Goal: Task Accomplishment & Management: Manage account settings

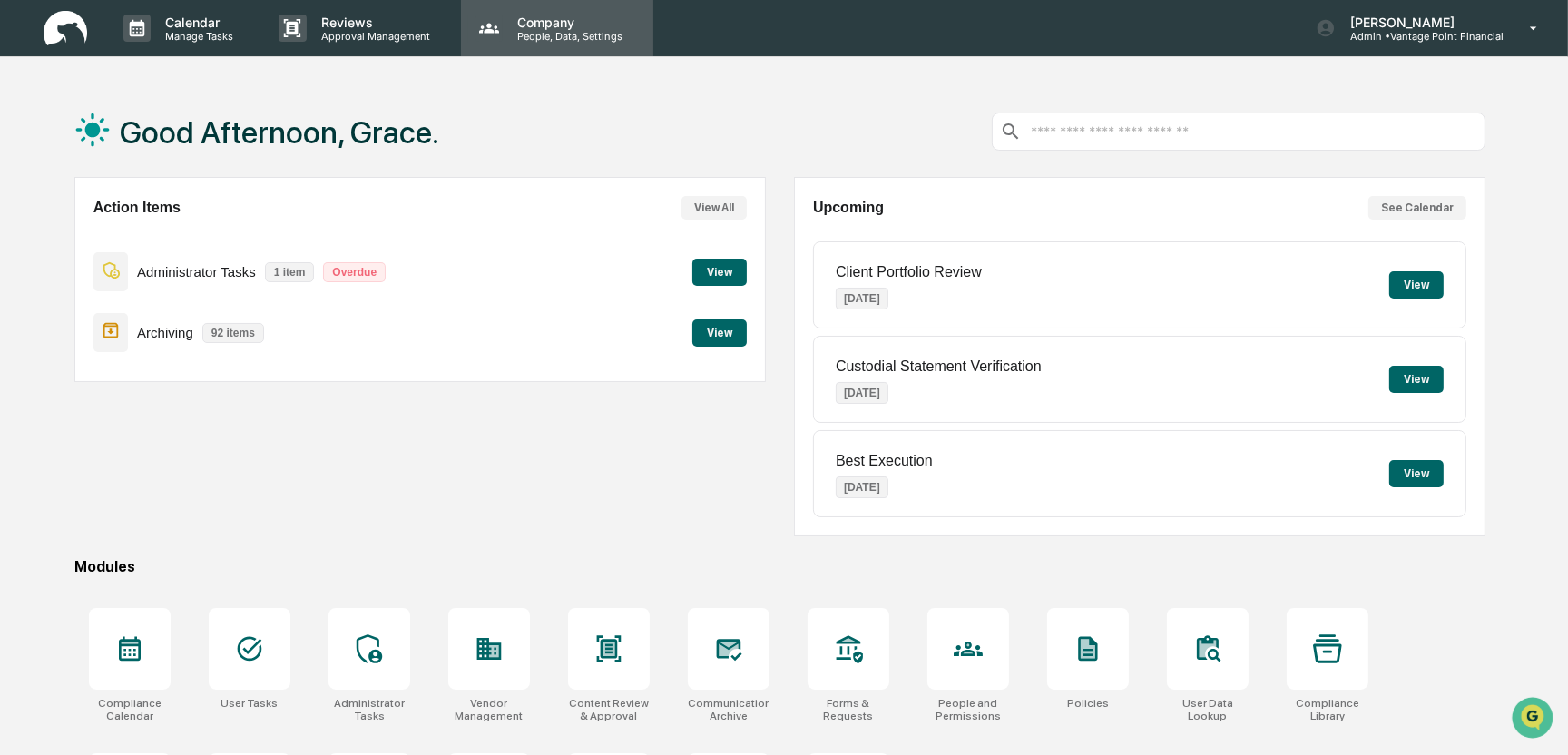
click at [518, 24] on p "Company" at bounding box center [567, 22] width 129 height 16
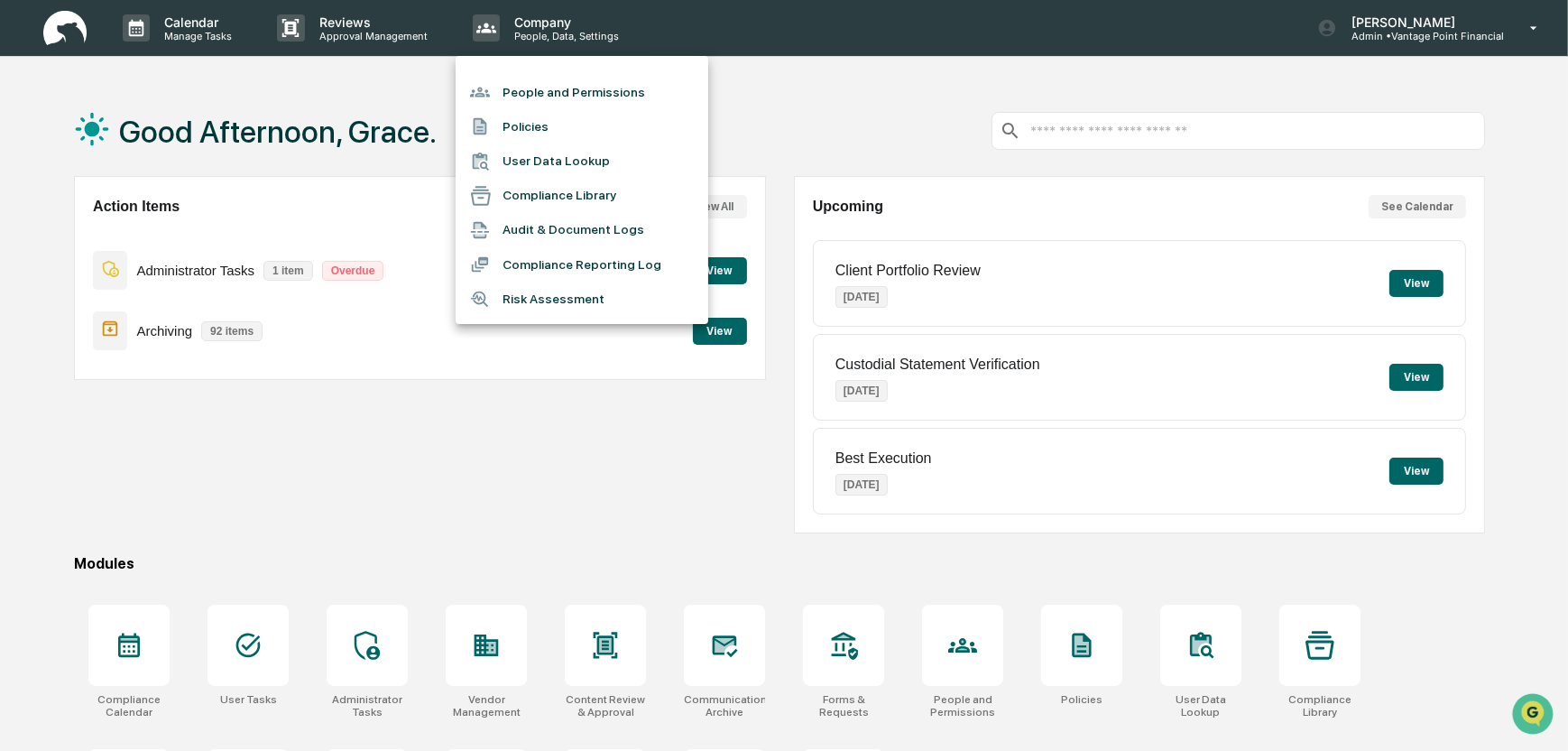
click at [582, 91] on li "People and Permissions" at bounding box center [582, 92] width 253 height 34
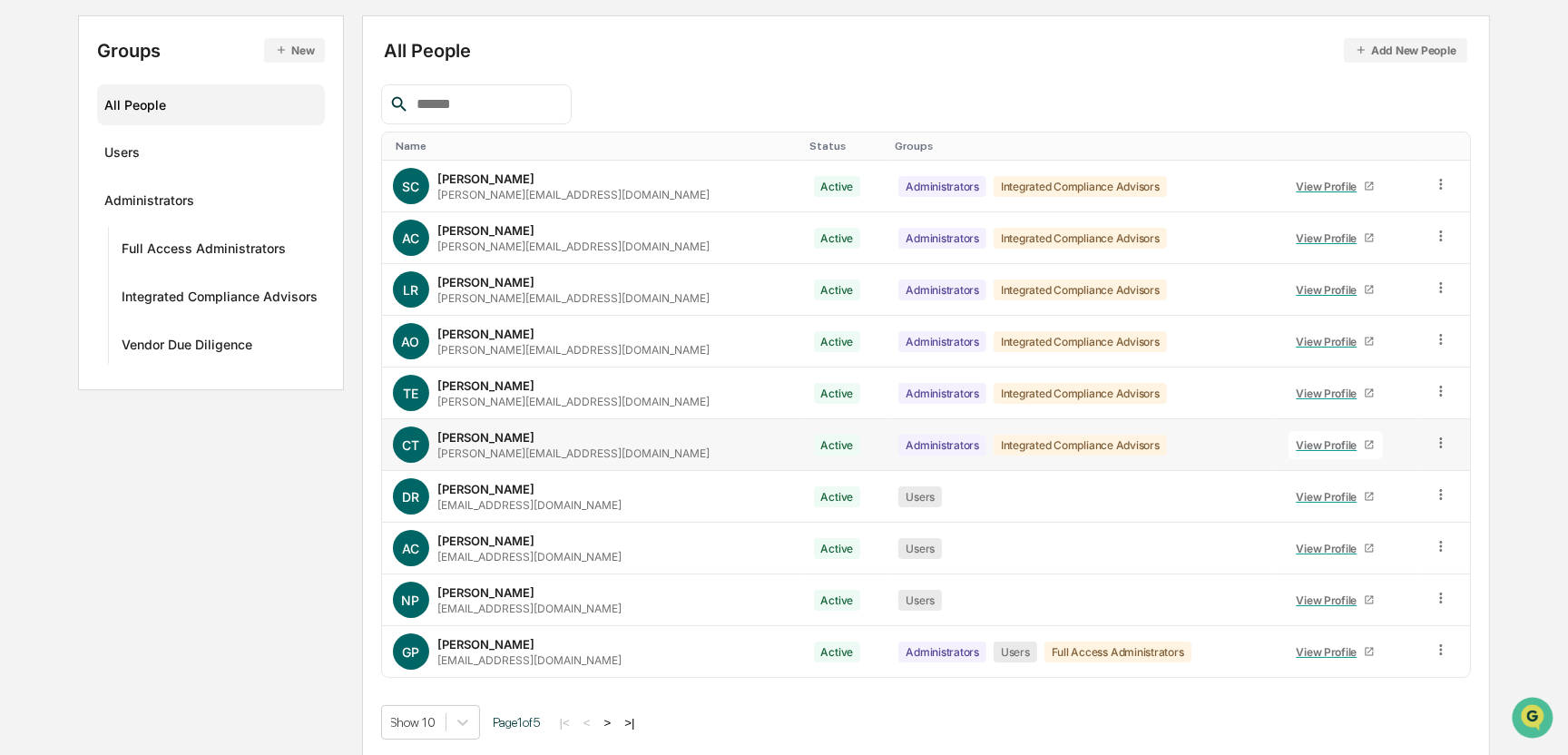
scroll to position [191, 0]
click at [614, 720] on button ">" at bounding box center [607, 720] width 18 height 16
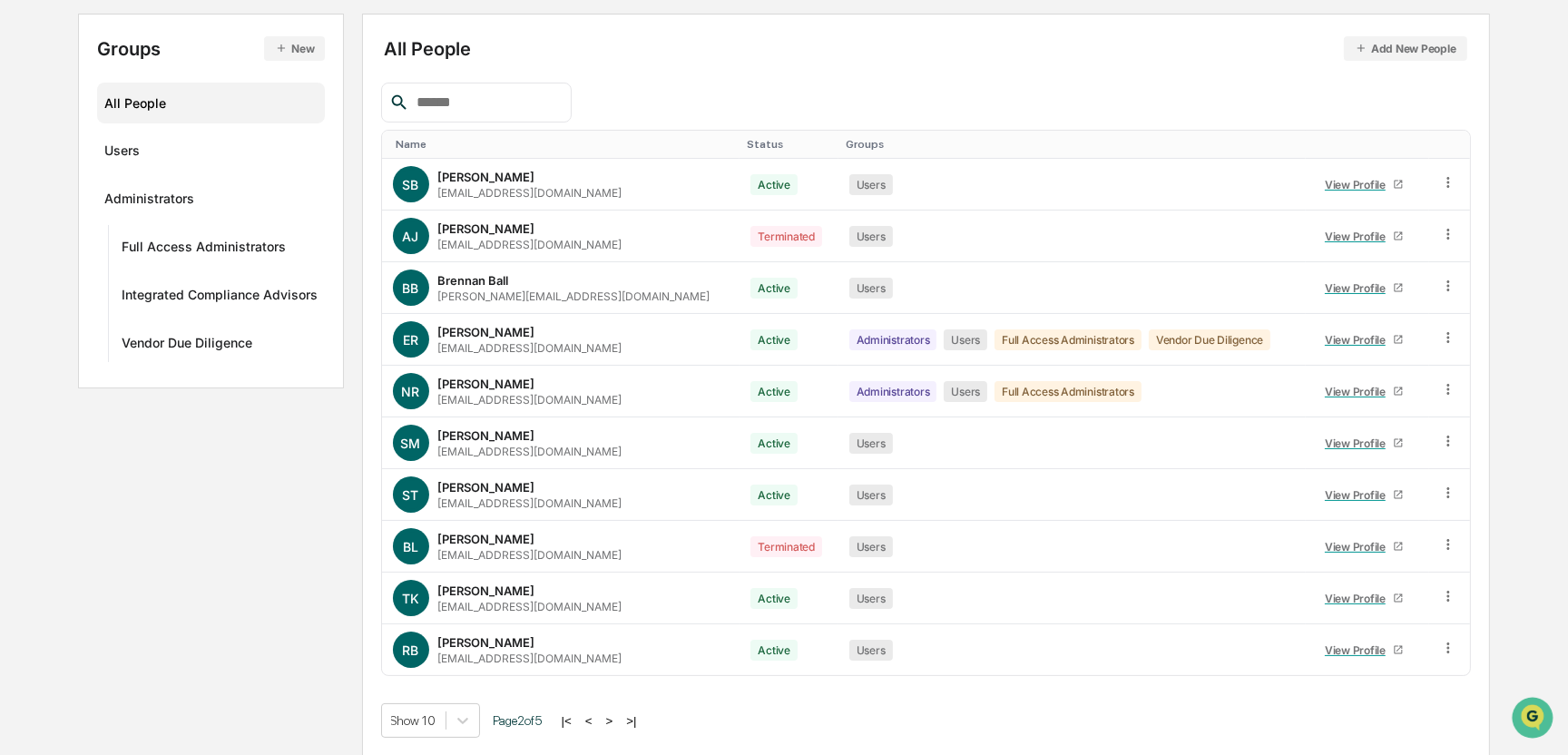
click at [615, 719] on button ">" at bounding box center [609, 720] width 18 height 16
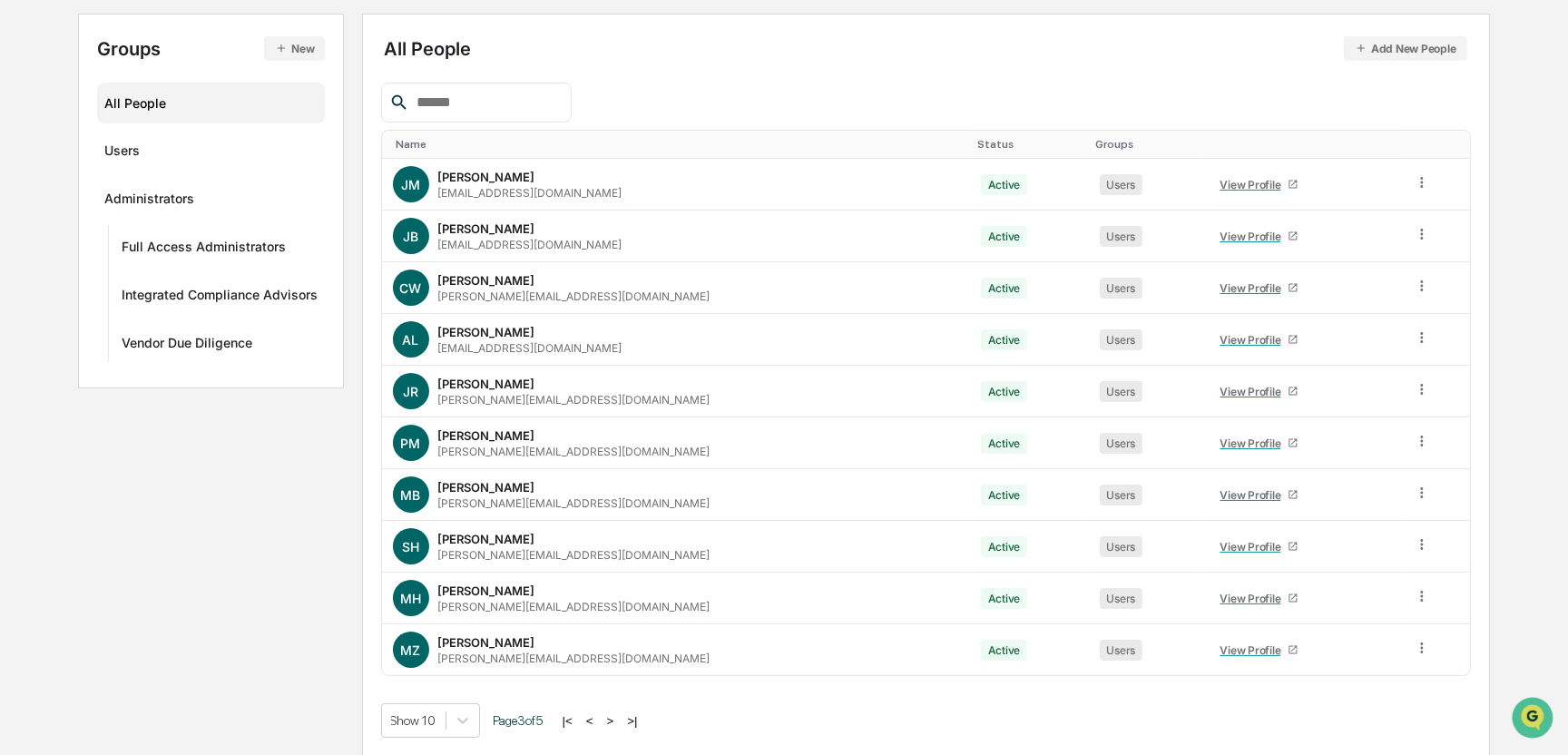
click at [615, 717] on button ">" at bounding box center [610, 720] width 18 height 16
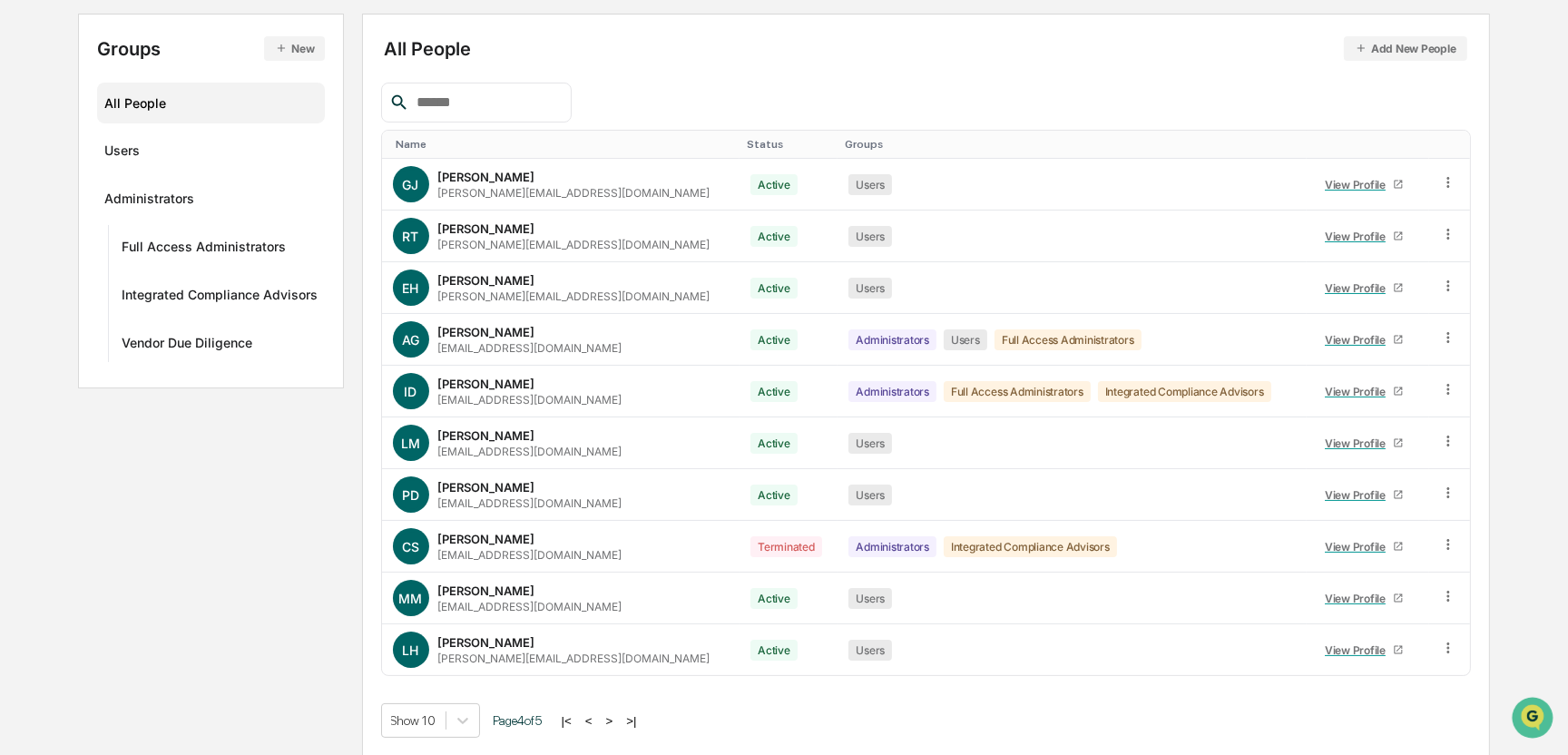
click at [614, 717] on button ">" at bounding box center [609, 720] width 18 height 16
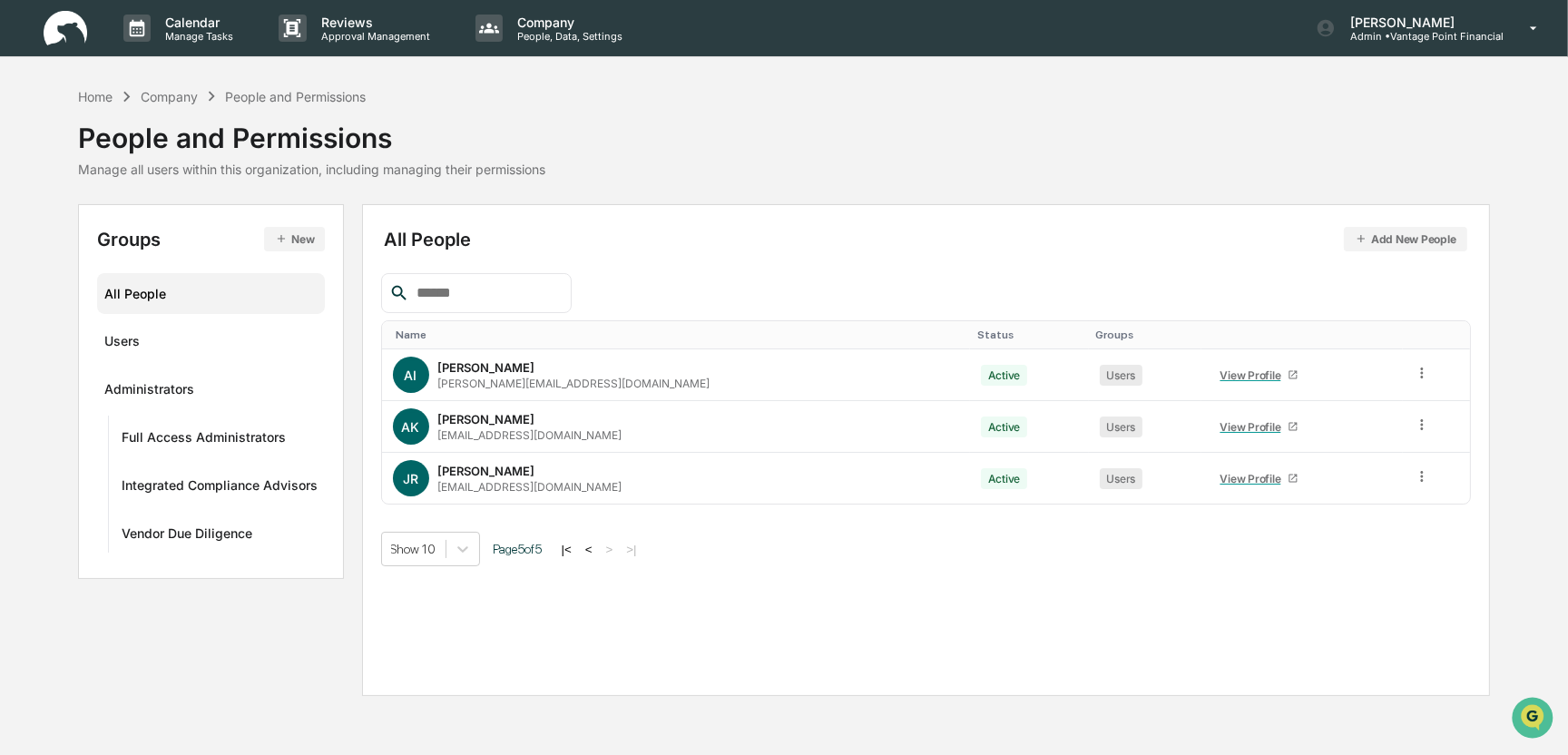
scroll to position [0, 0]
click at [592, 546] on button "<" at bounding box center [588, 549] width 18 height 16
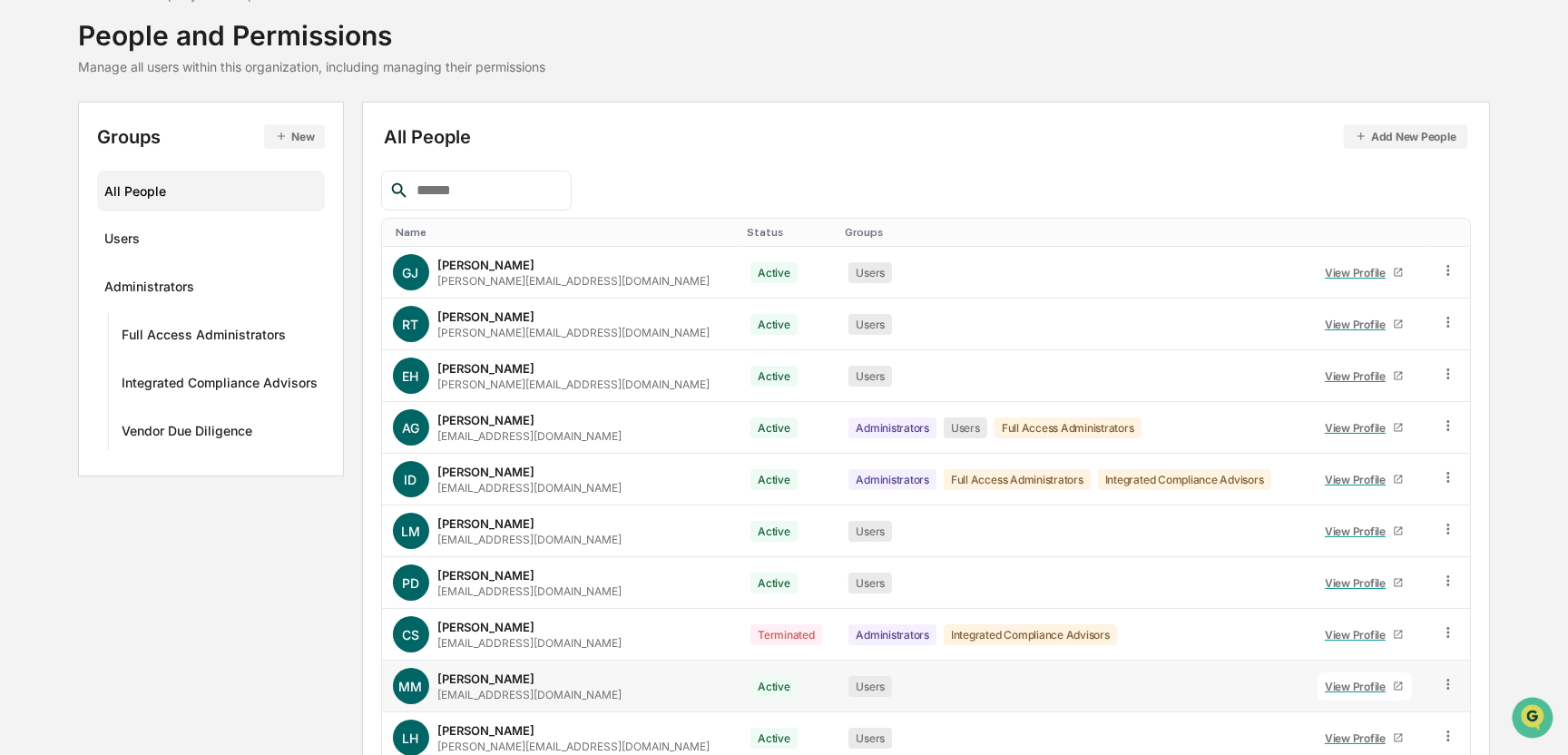
scroll to position [191, 0]
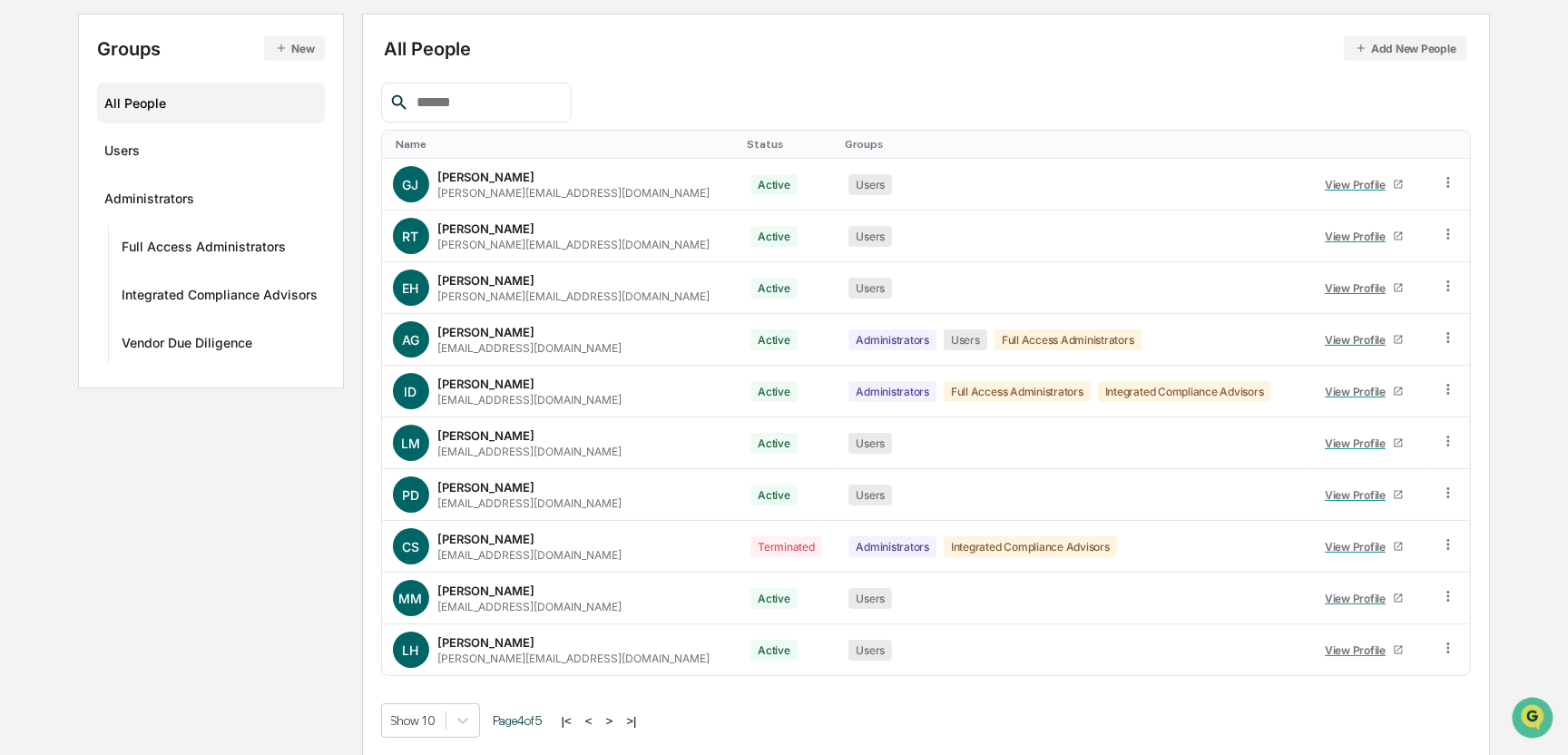
click at [595, 722] on button "<" at bounding box center [588, 720] width 18 height 16
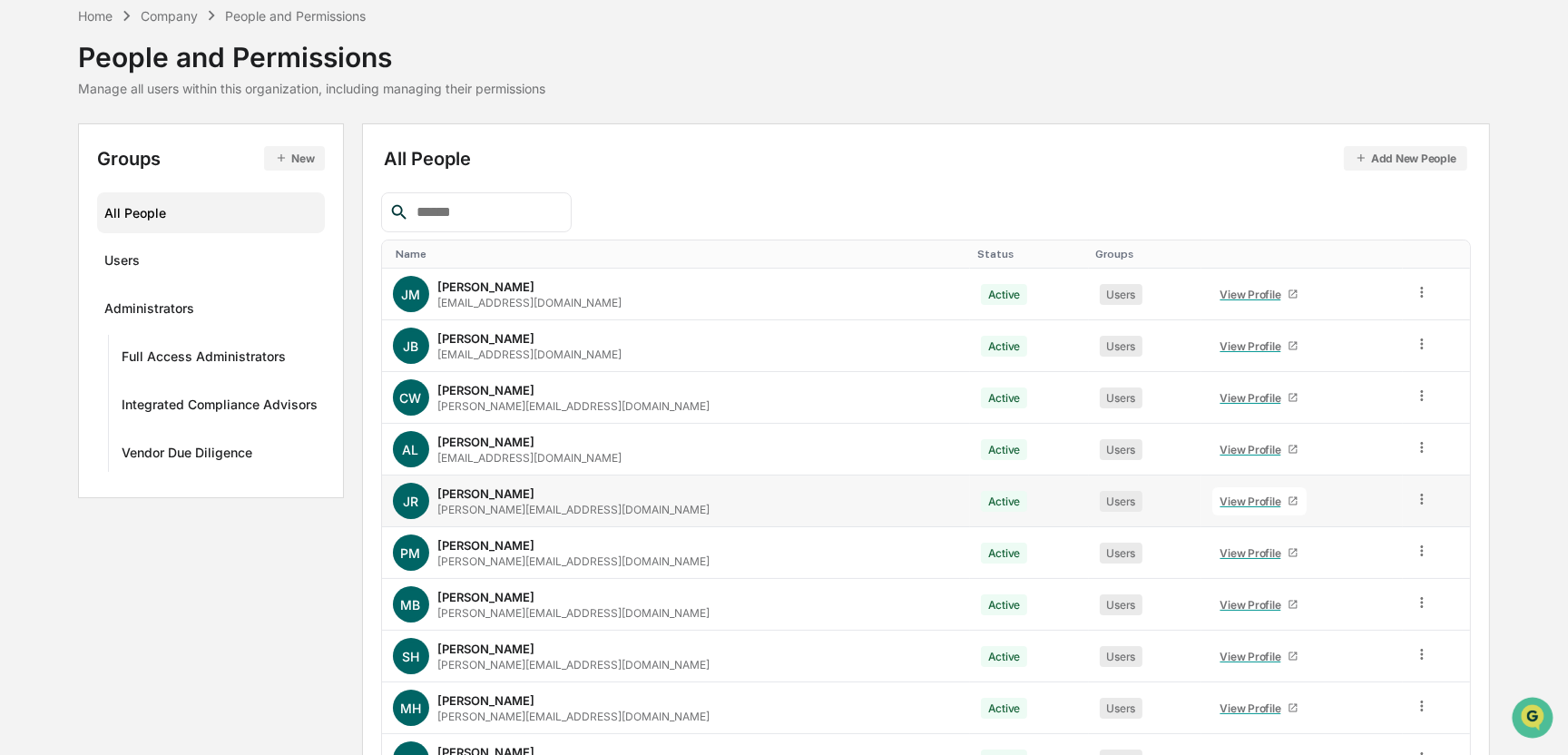
scroll to position [0, 0]
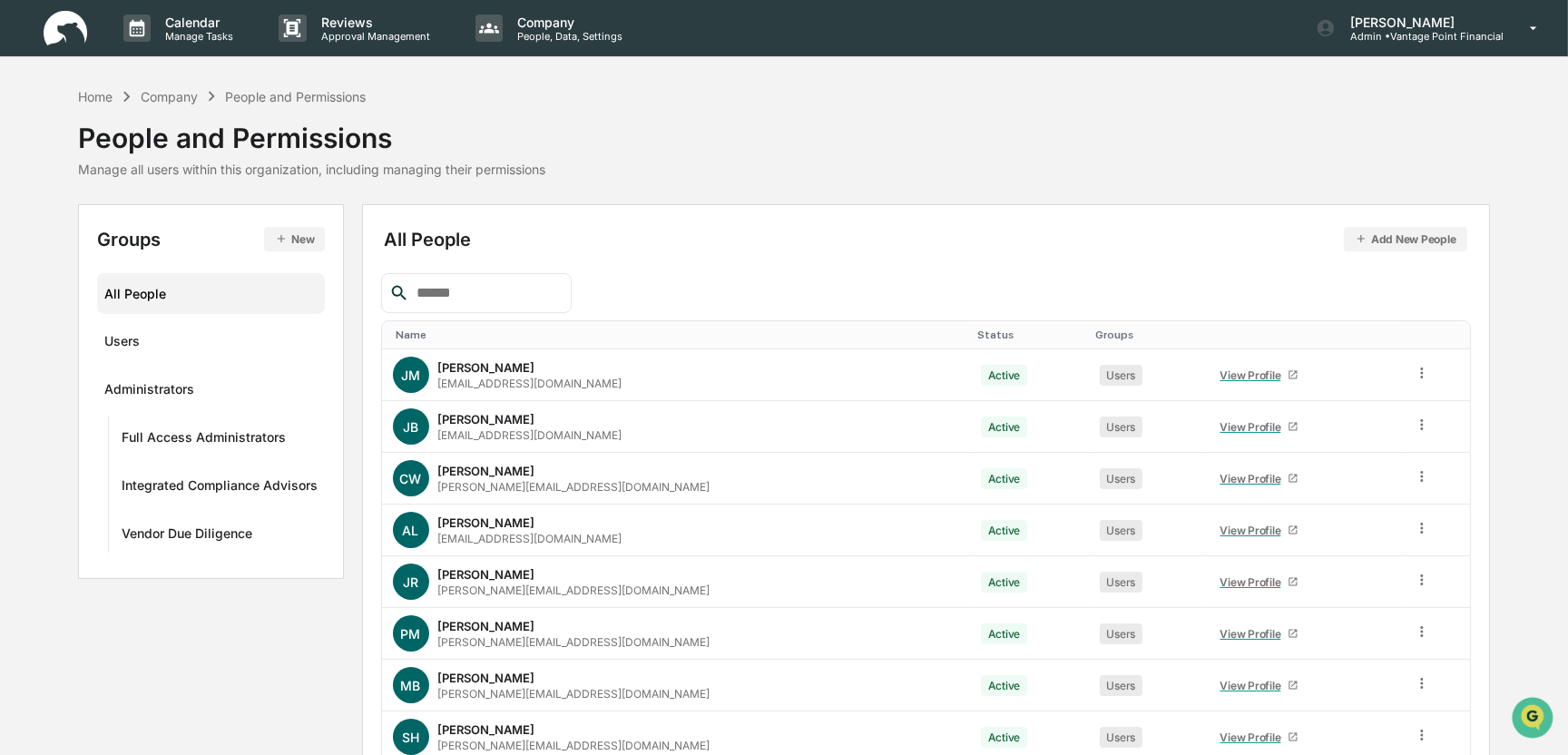
click at [468, 273] on div at bounding box center [477, 292] width 191 height 40
click at [456, 294] on input "text" at bounding box center [486, 292] width 154 height 23
type input "****"
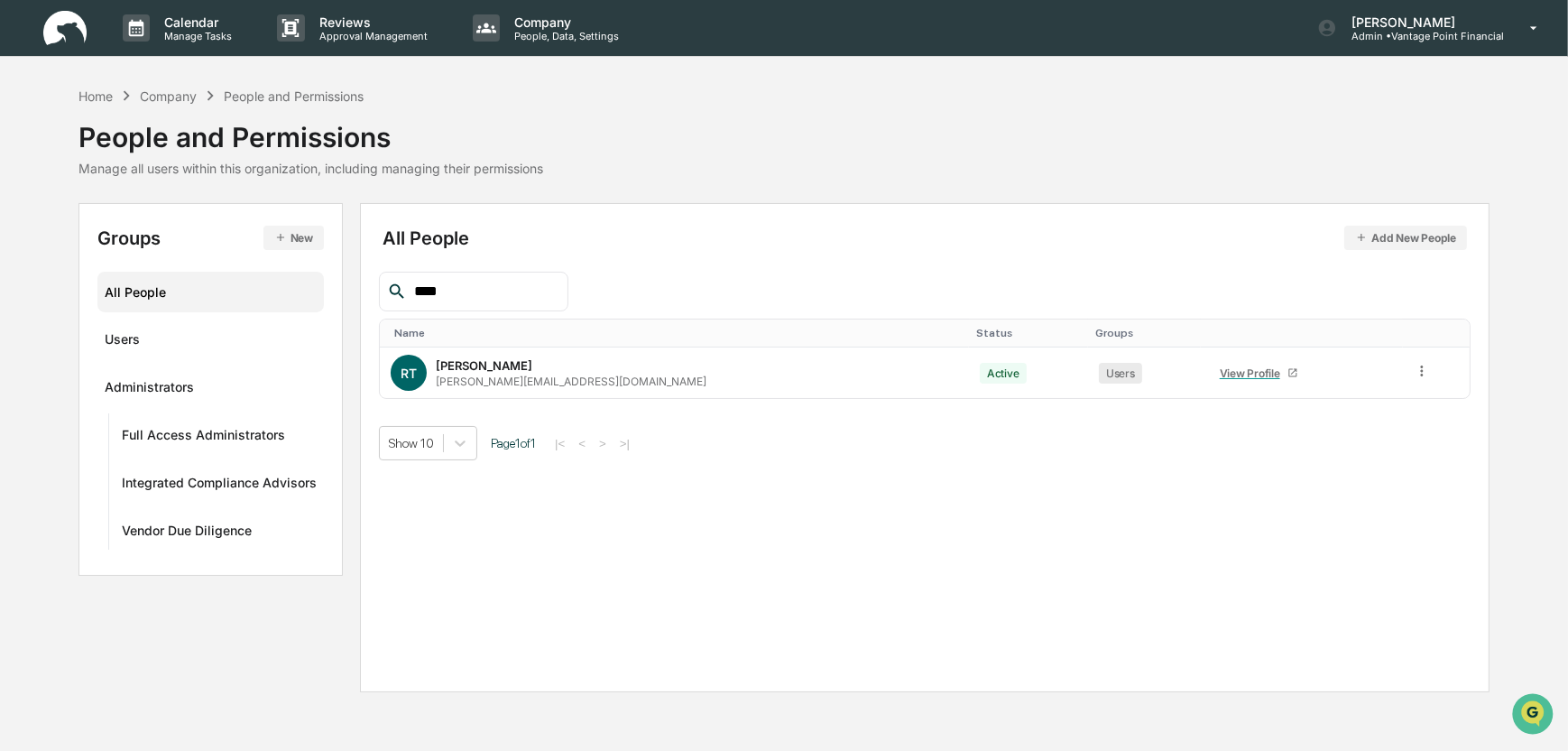
click at [1415, 236] on button "Add New People" at bounding box center [1406, 238] width 123 height 24
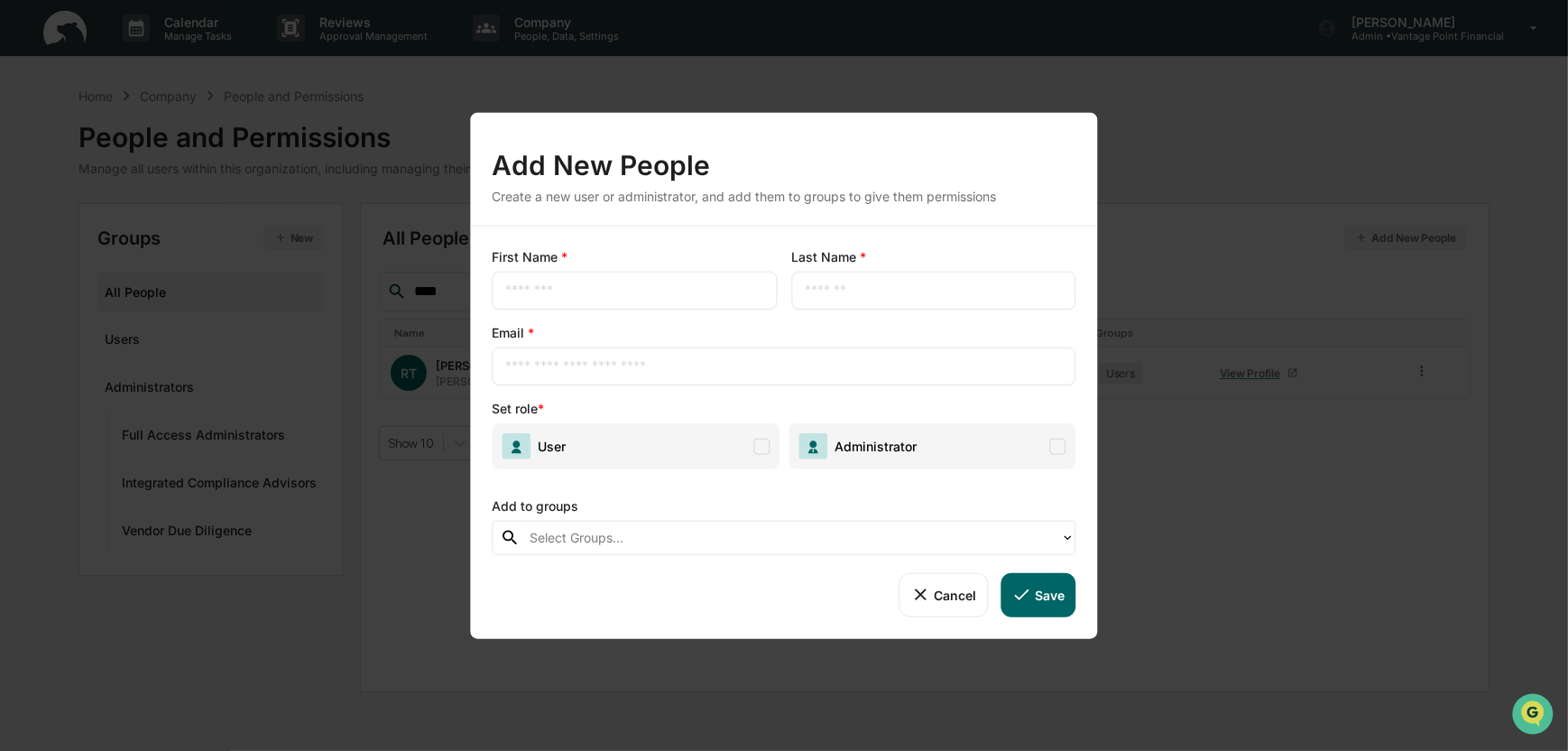
click at [509, 297] on input "text" at bounding box center [635, 290] width 258 height 18
type input "****"
type input "******"
paste input "**********"
type input "**********"
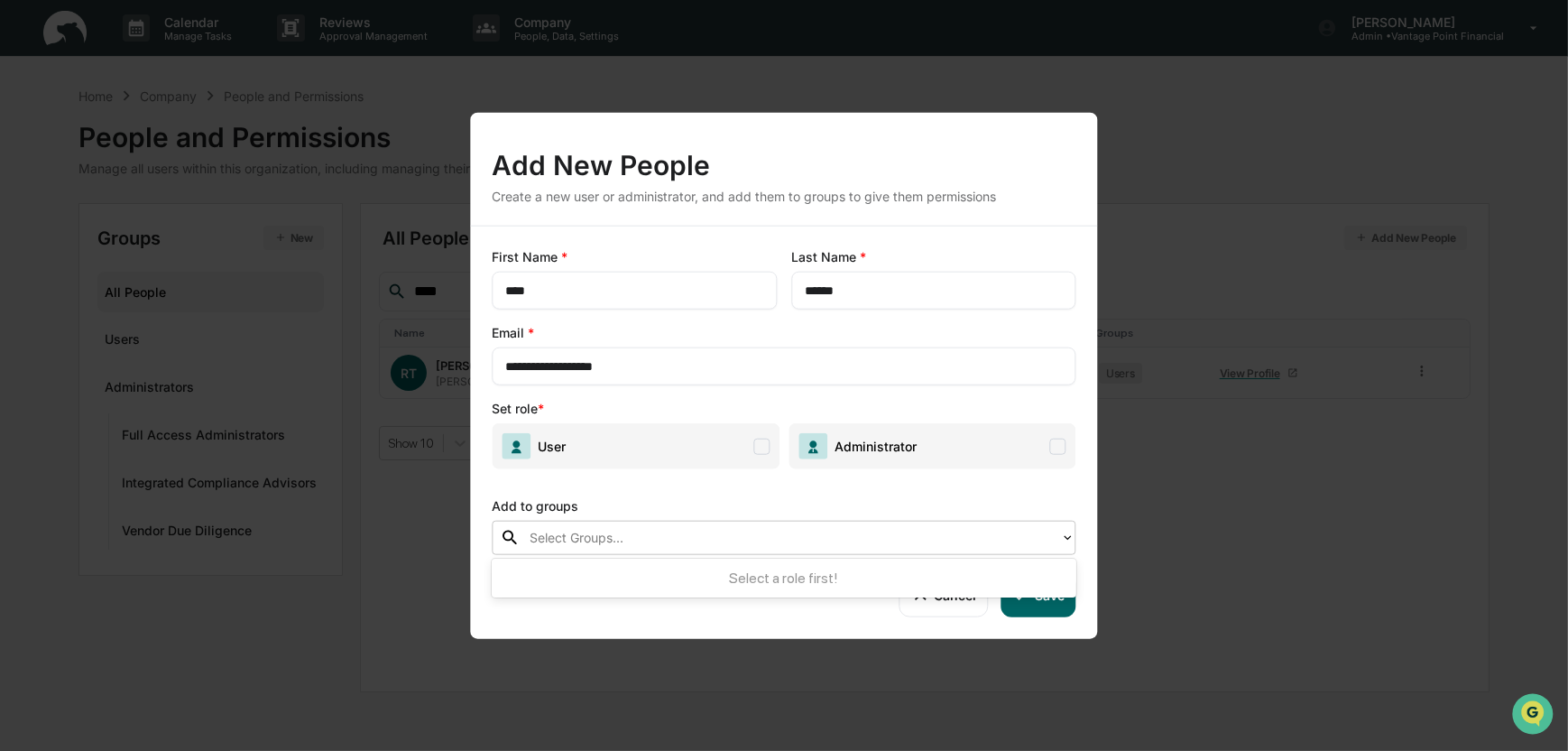
click at [665, 546] on div at bounding box center [791, 537] width 522 height 20
click at [767, 449] on span at bounding box center [761, 445] width 16 height 16
click at [1053, 600] on button "Save" at bounding box center [1038, 594] width 75 height 44
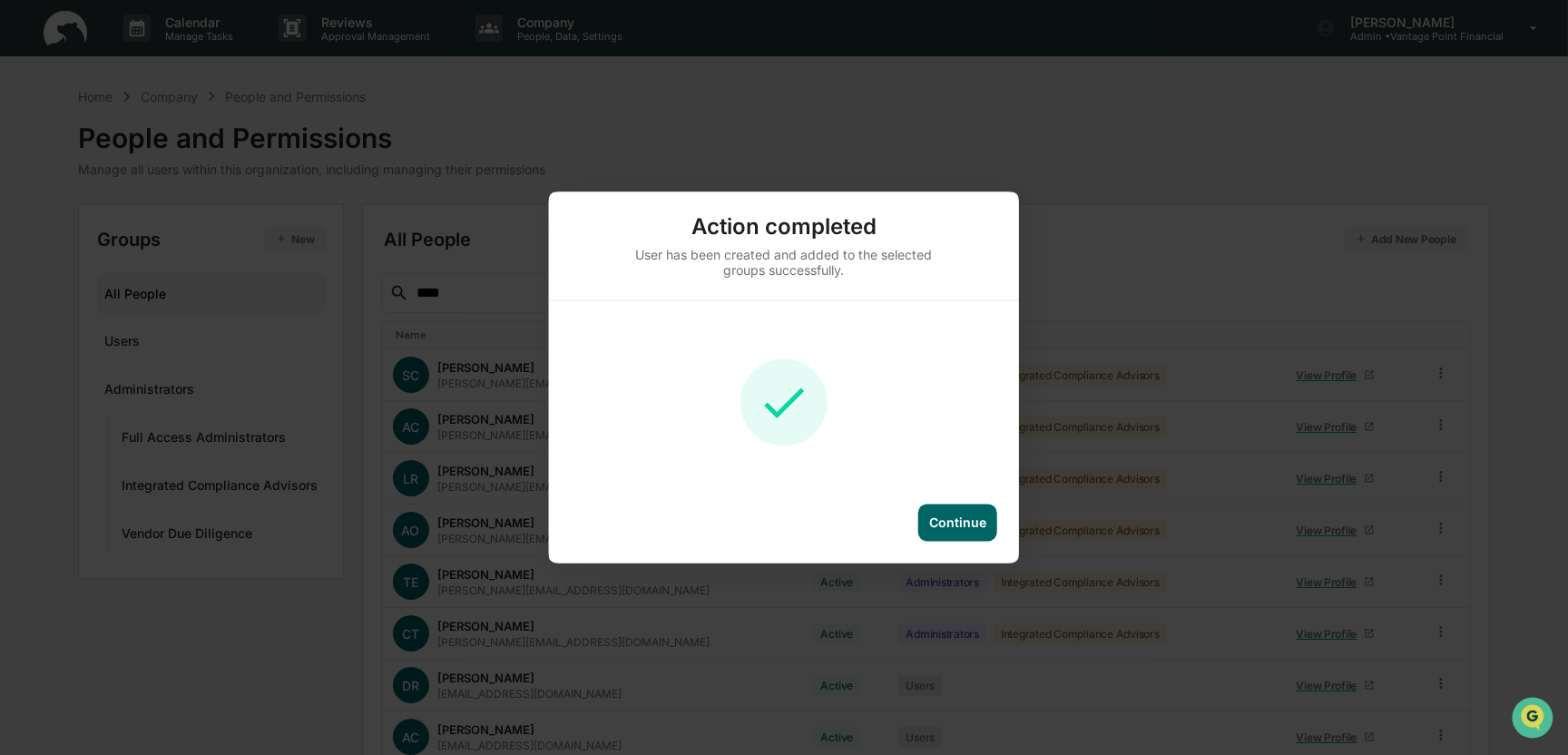
click at [948, 522] on div "Continue" at bounding box center [957, 522] width 57 height 16
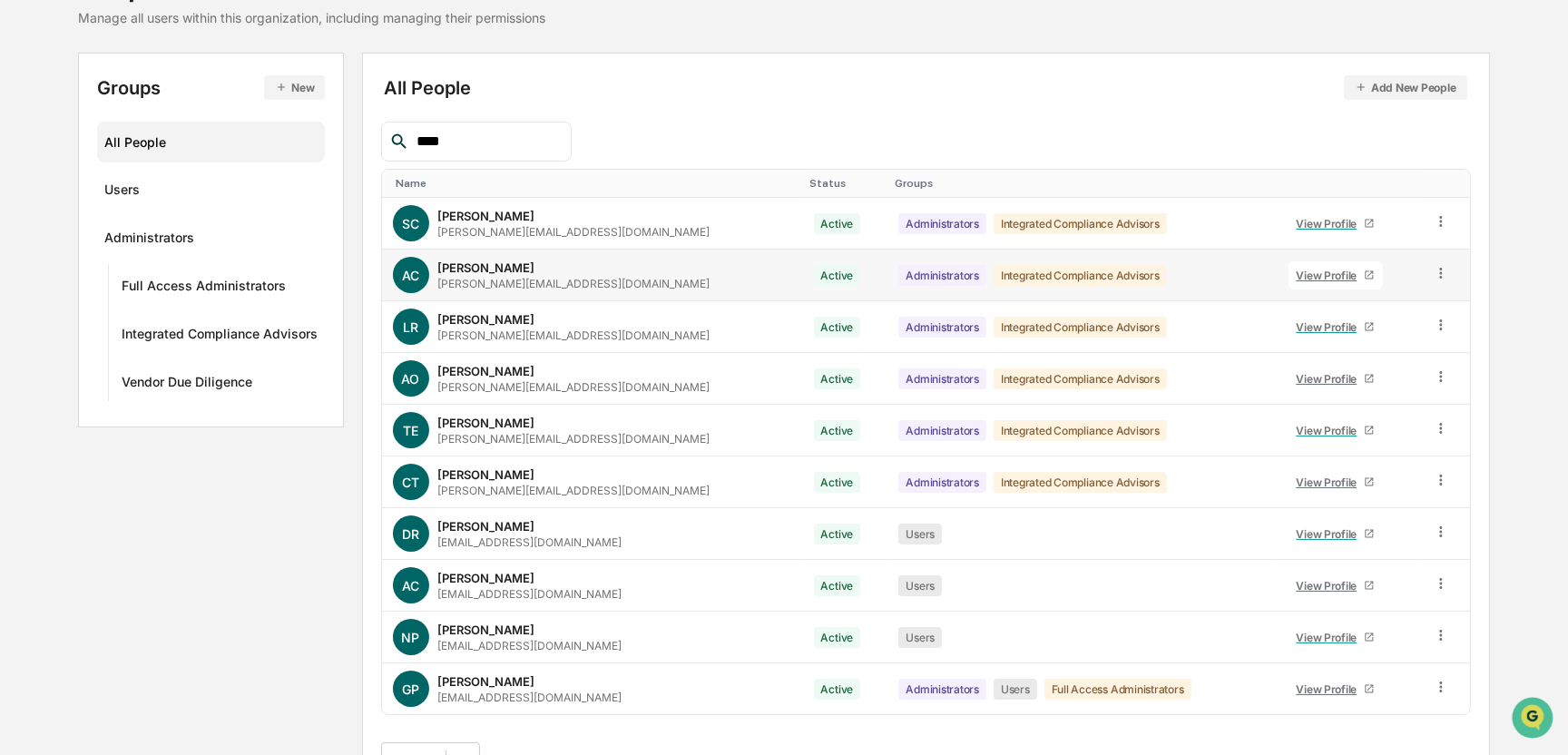
scroll to position [191, 0]
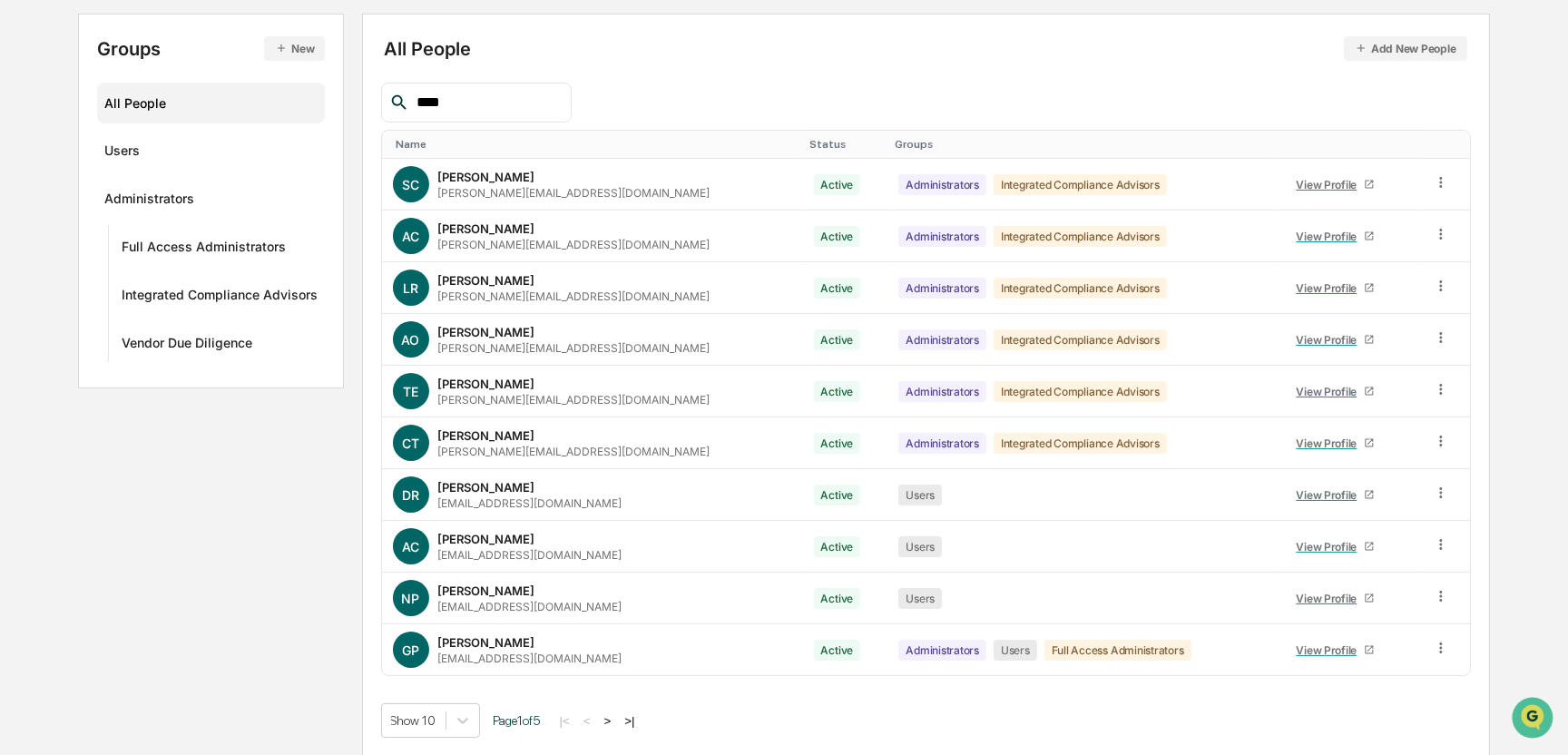
click at [610, 725] on button ">" at bounding box center [607, 720] width 18 height 16
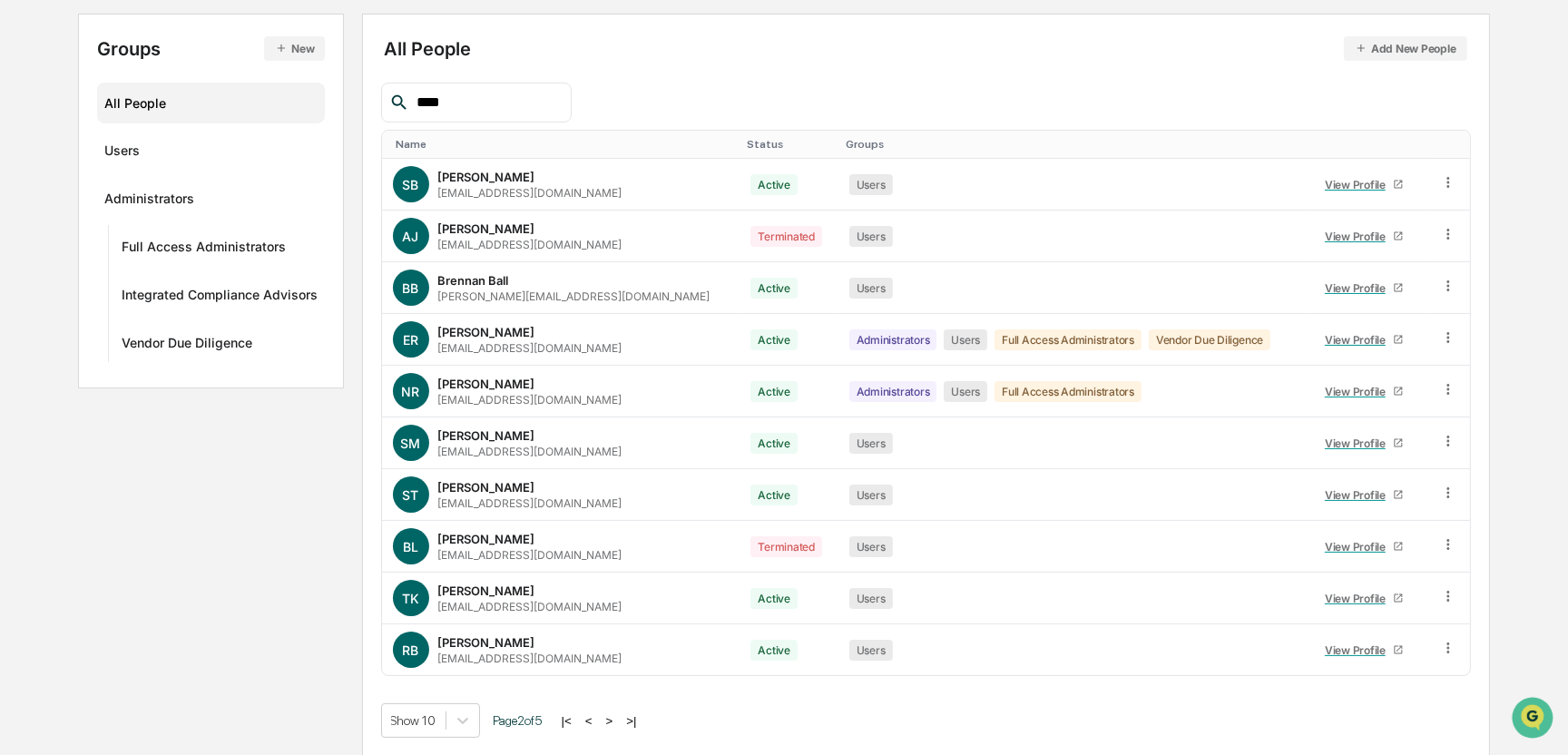
click at [612, 721] on button ">" at bounding box center [609, 720] width 18 height 16
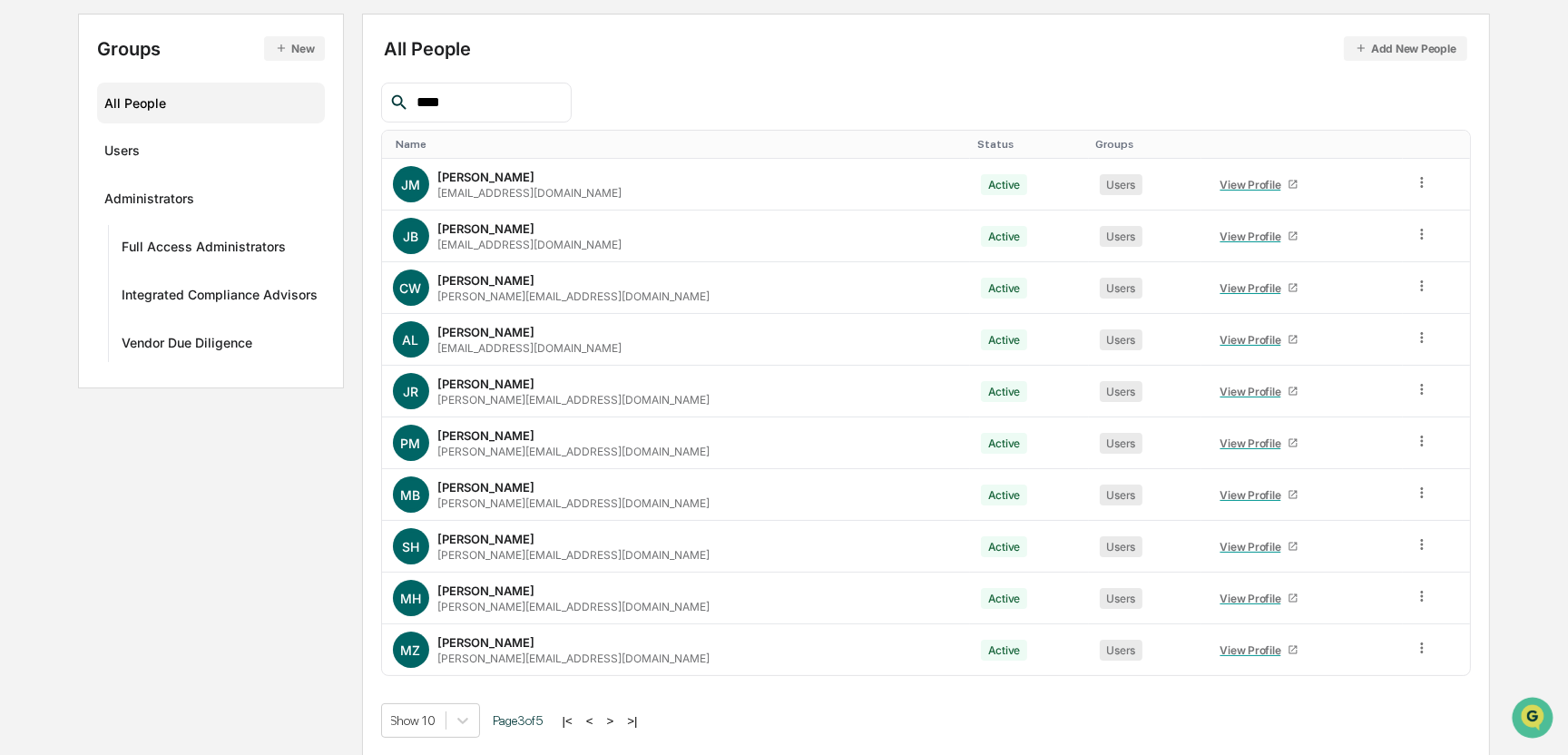
click at [626, 723] on div "|< < > >|" at bounding box center [600, 720] width 86 height 16
click at [620, 718] on button ">" at bounding box center [610, 720] width 18 height 16
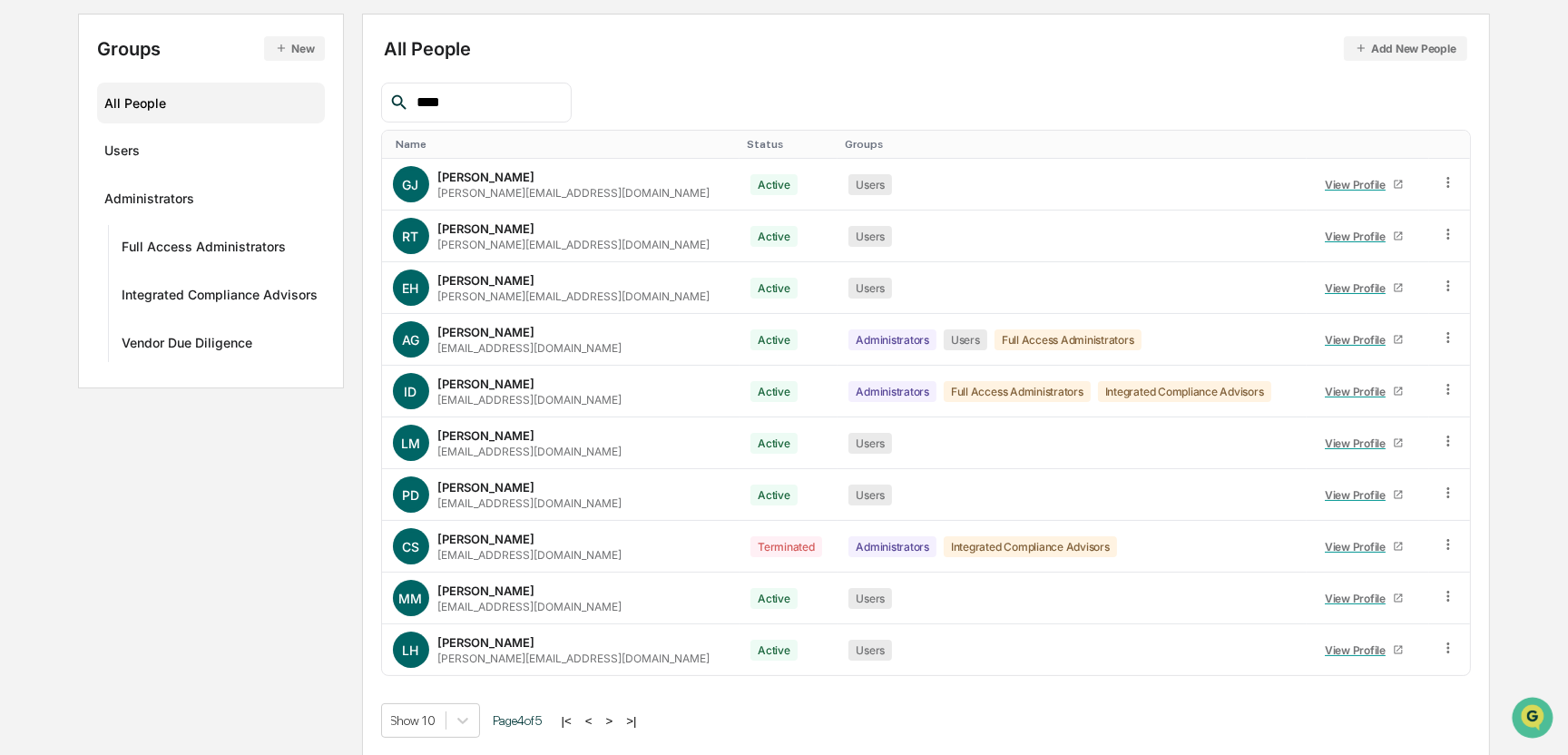
click at [619, 718] on button ">" at bounding box center [609, 720] width 18 height 16
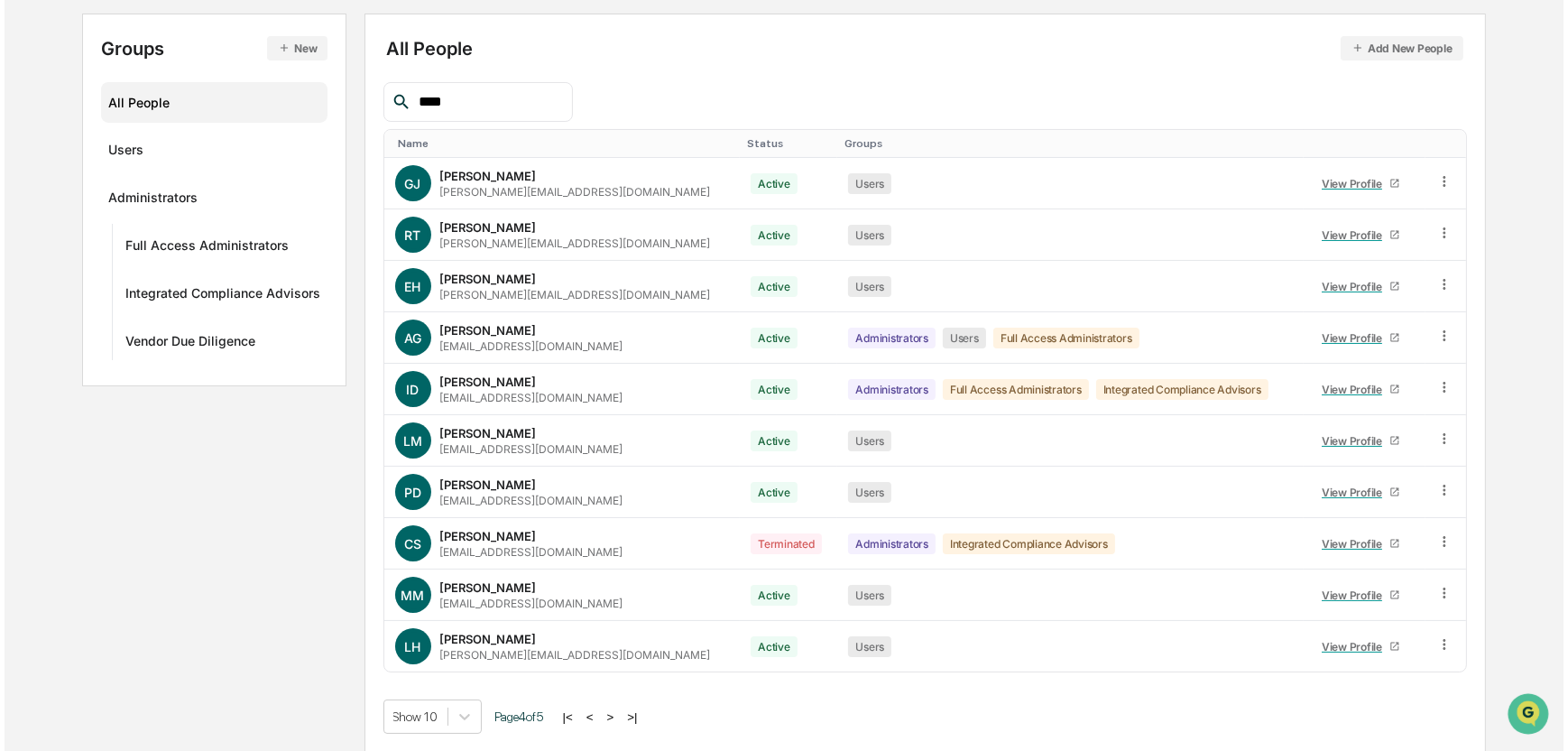
scroll to position [0, 0]
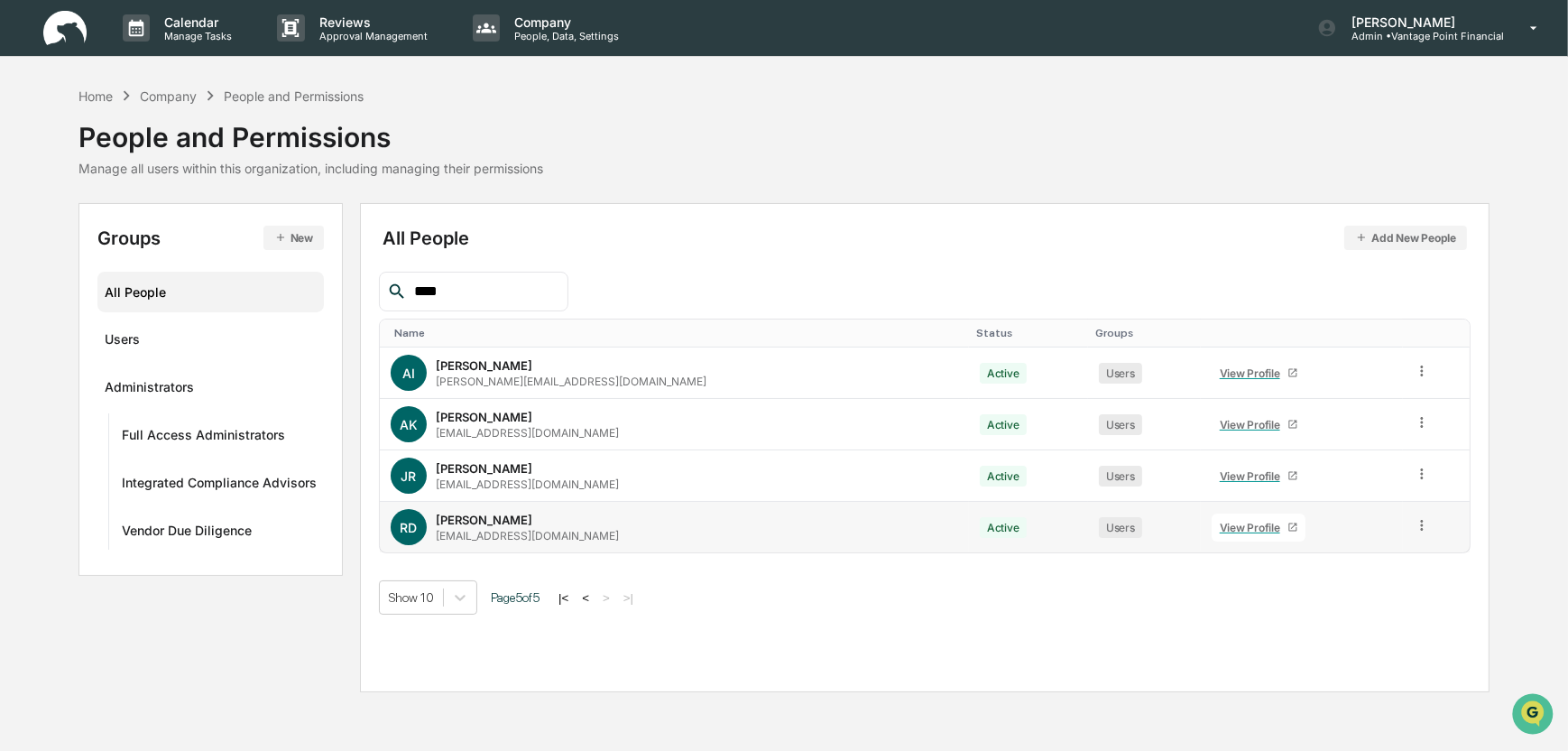
click at [1414, 523] on icon at bounding box center [1422, 525] width 17 height 17
click at [1128, 665] on div "All People Add New People **** Name Status Groups AI [PERSON_NAME] [PERSON_NAME…" at bounding box center [924, 447] width 1129 height 489
click at [332, 19] on p "Reviews" at bounding box center [371, 22] width 132 height 16
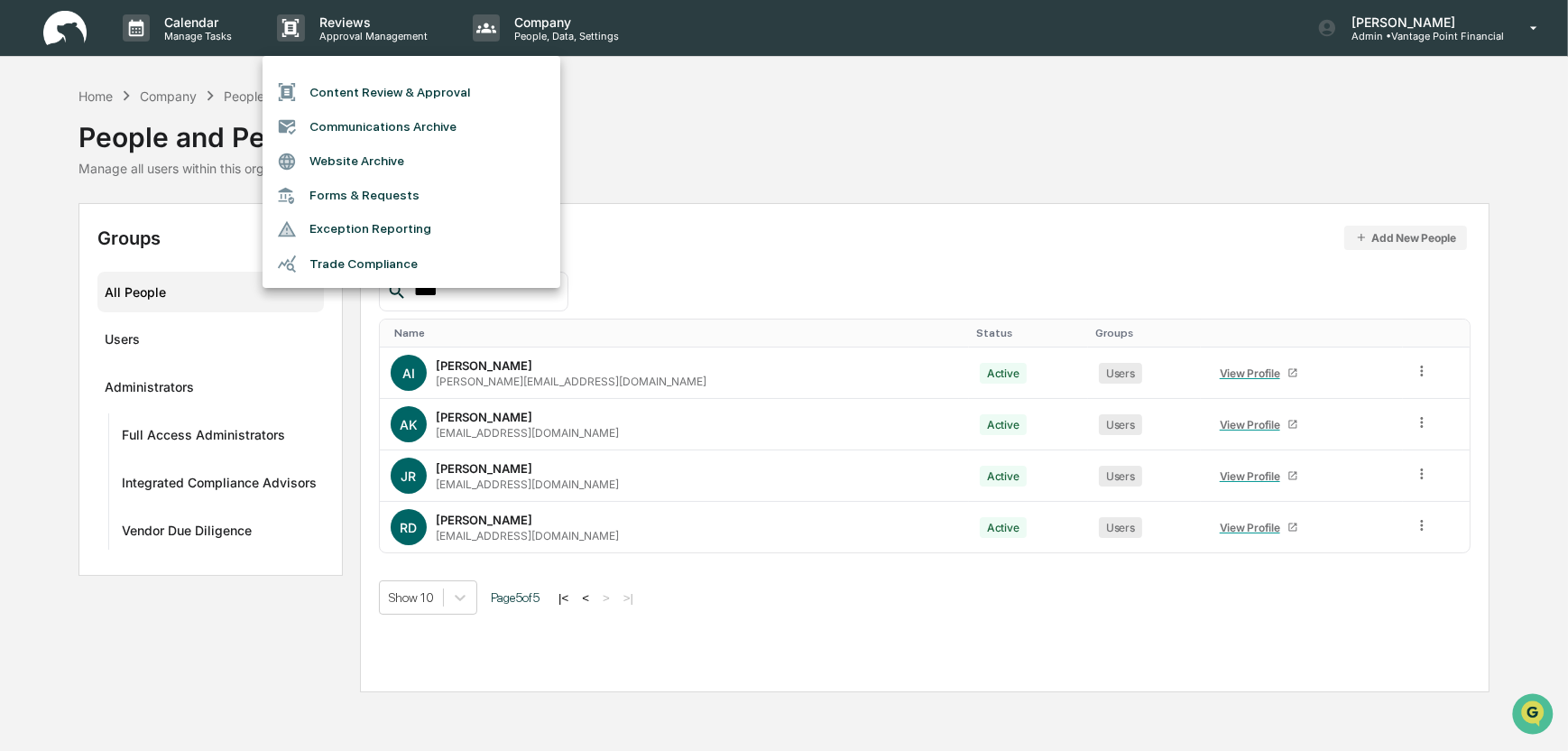
click at [61, 30] on div at bounding box center [784, 376] width 1568 height 751
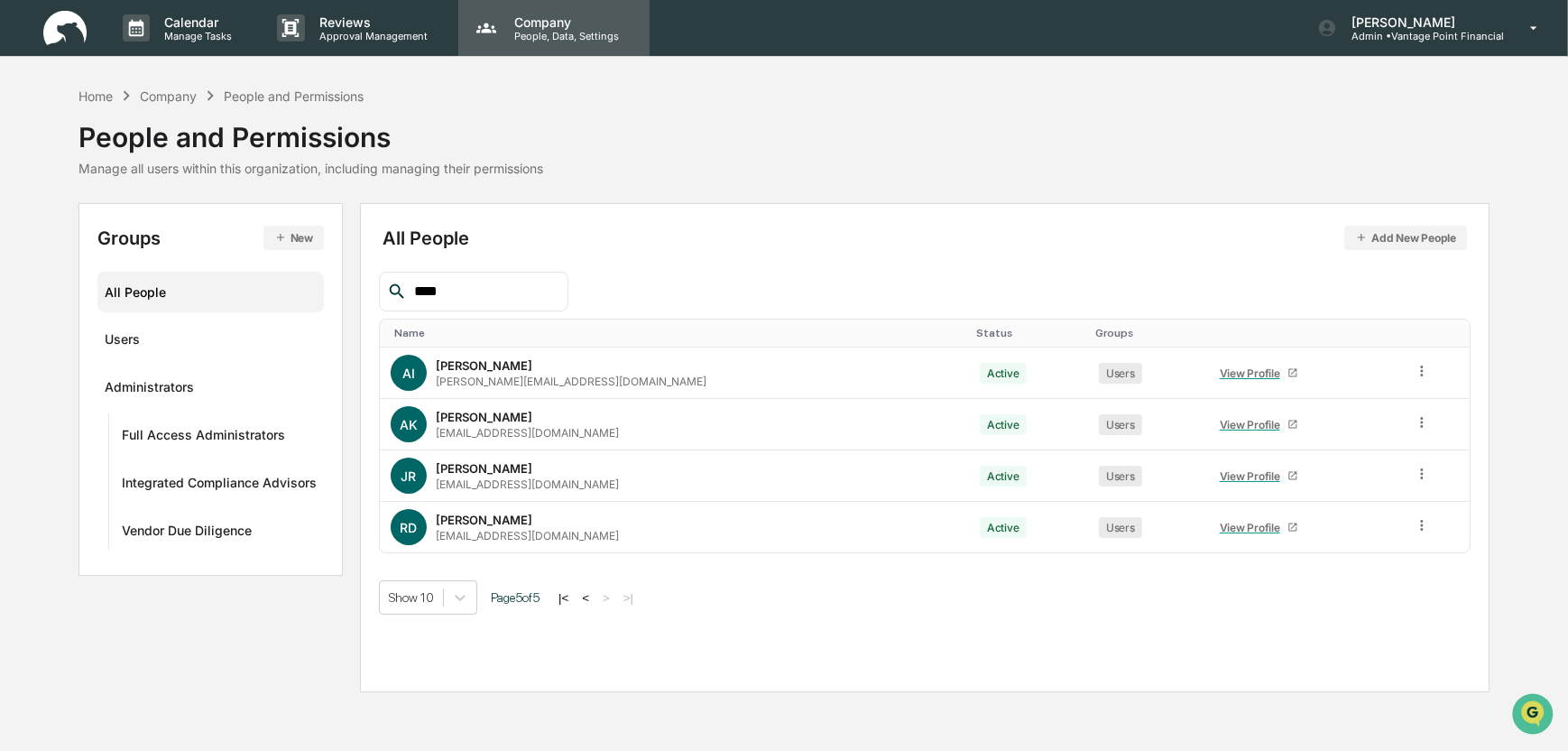
click at [553, 21] on p "Company" at bounding box center [564, 22] width 128 height 16
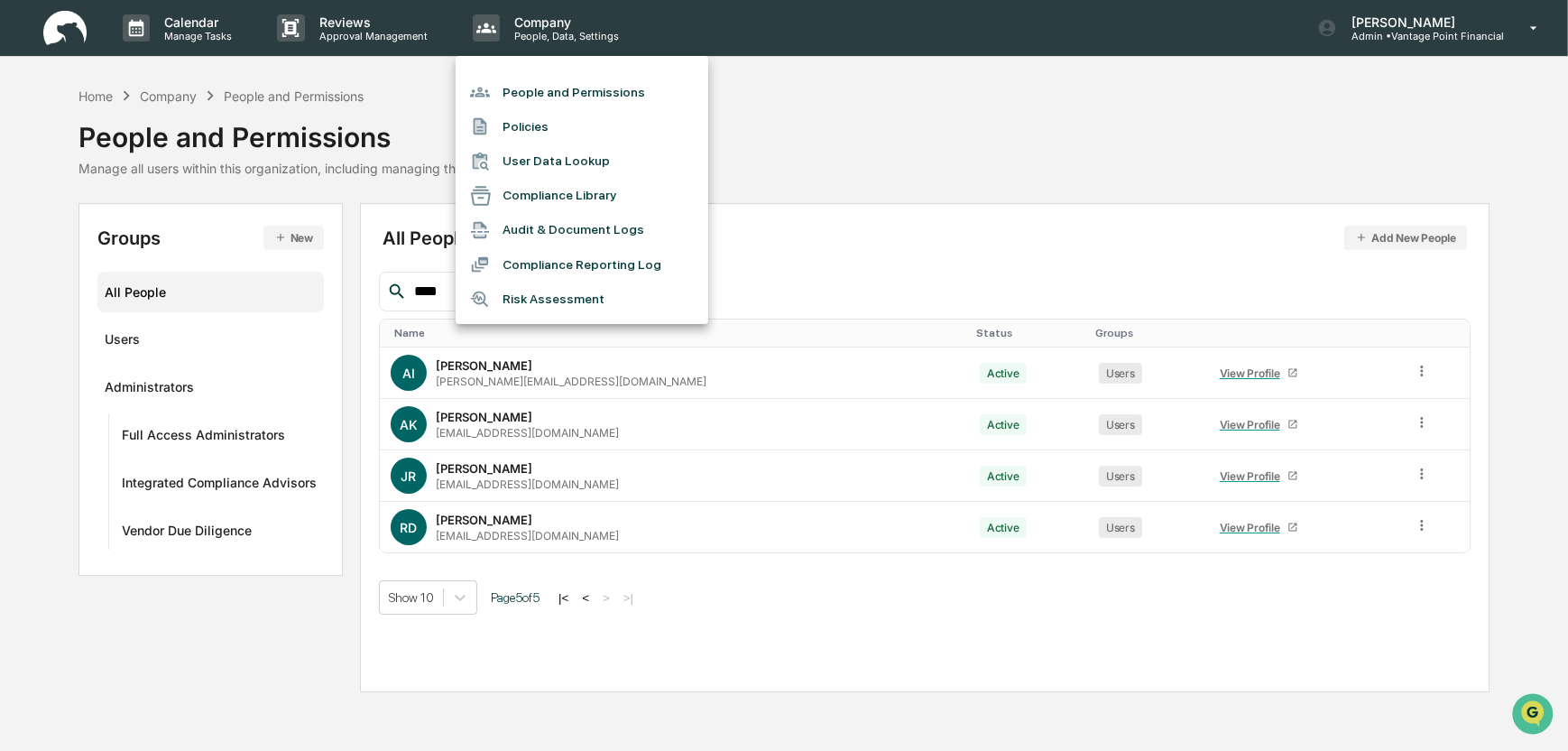
drag, startPoint x: 200, startPoint y: 23, endPoint x: 278, endPoint y: 18, distance: 78.2
click at [203, 23] on div at bounding box center [784, 376] width 1568 height 751
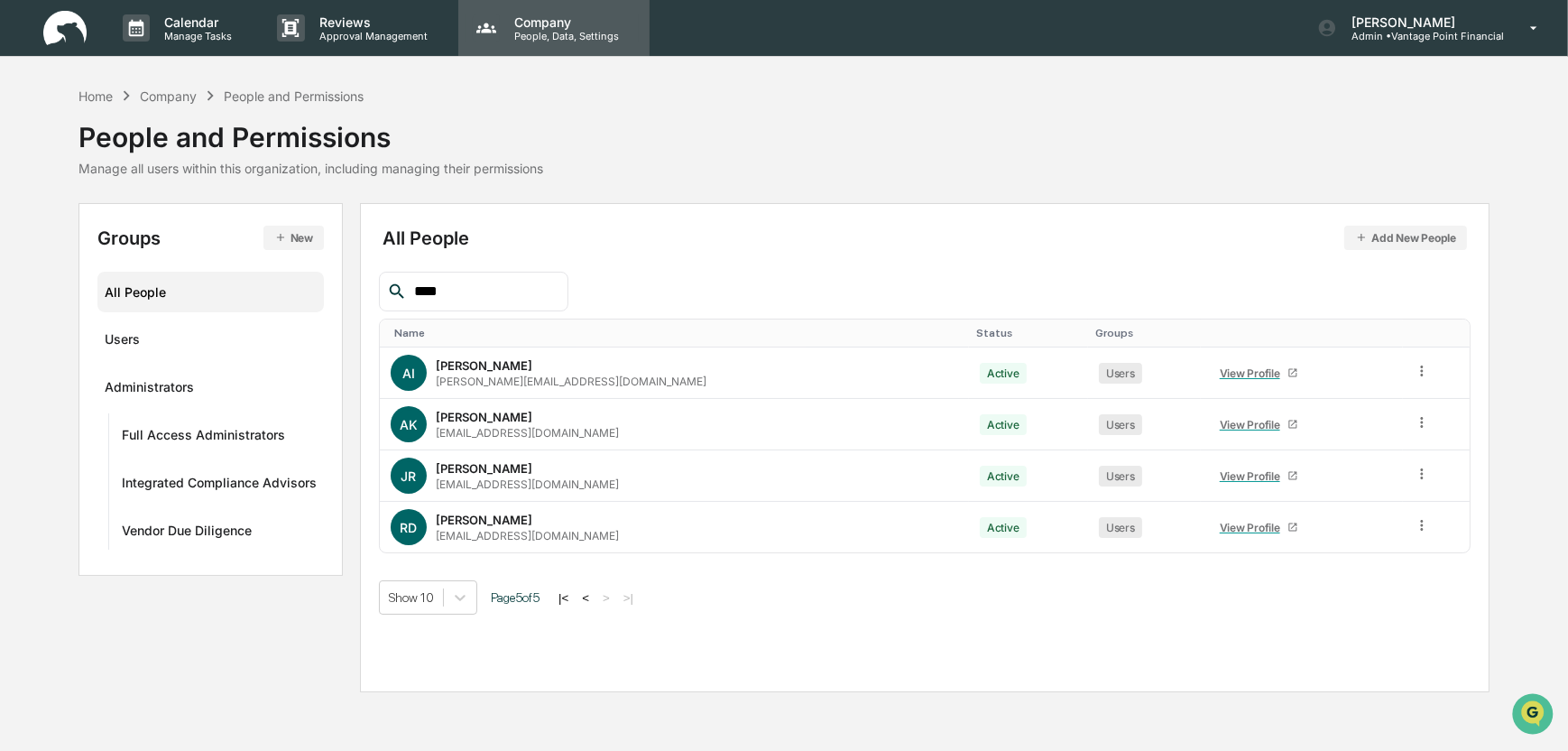
click at [603, 15] on p "Company" at bounding box center [564, 22] width 128 height 16
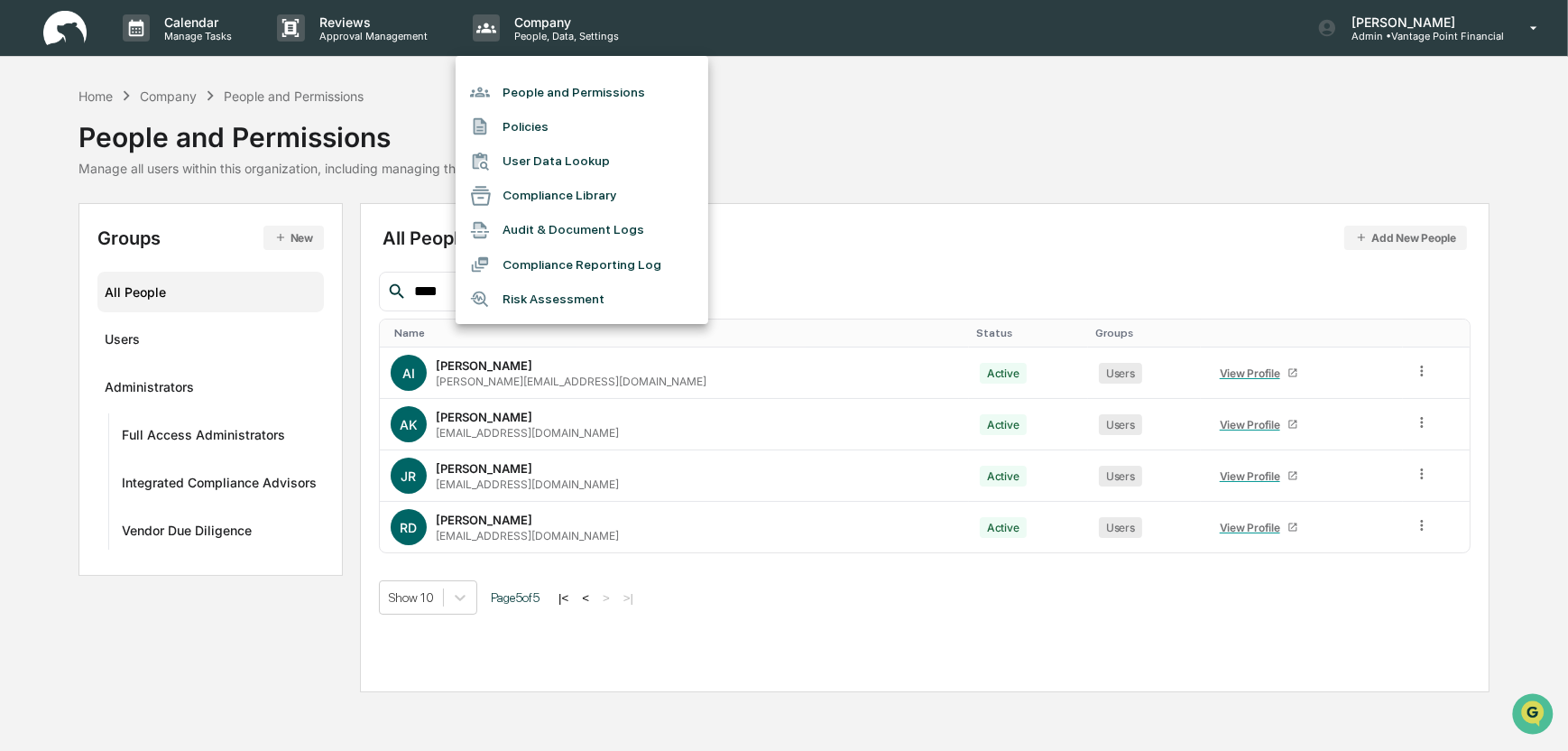
click at [69, 37] on div at bounding box center [784, 376] width 1568 height 751
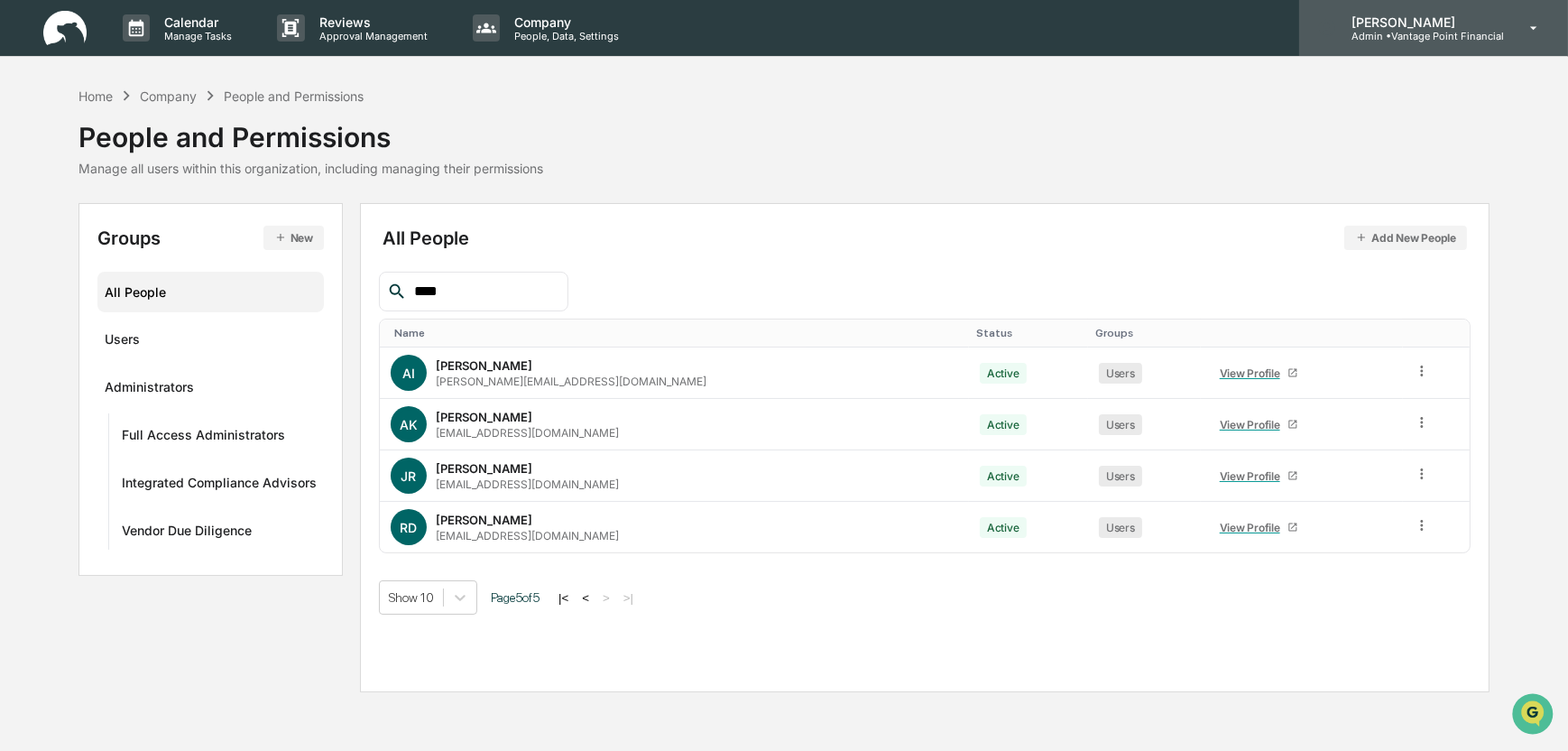
click at [1531, 32] on icon at bounding box center [1535, 28] width 32 height 17
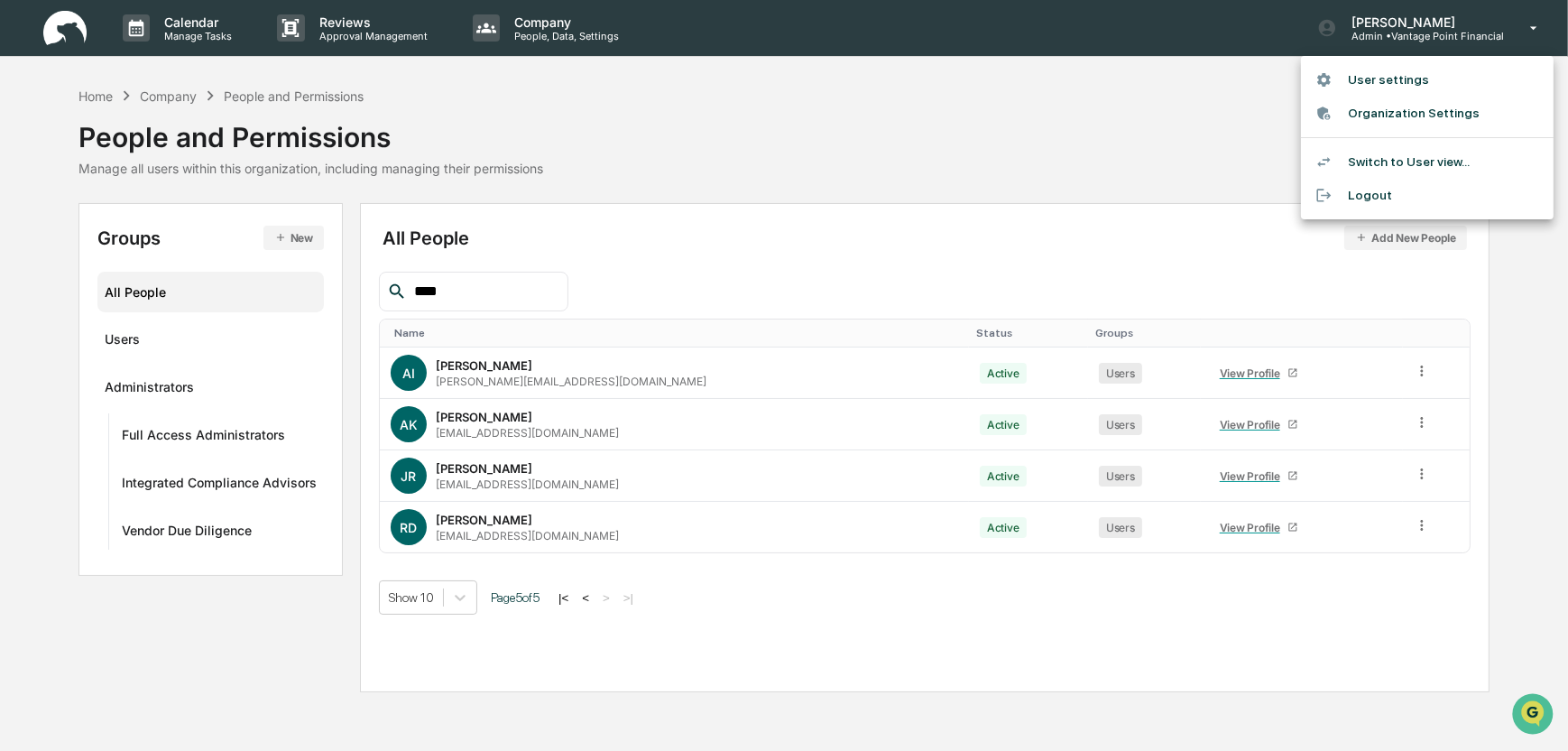
click at [1392, 14] on div at bounding box center [784, 376] width 1568 height 751
